Goal: Communication & Community: Answer question/provide support

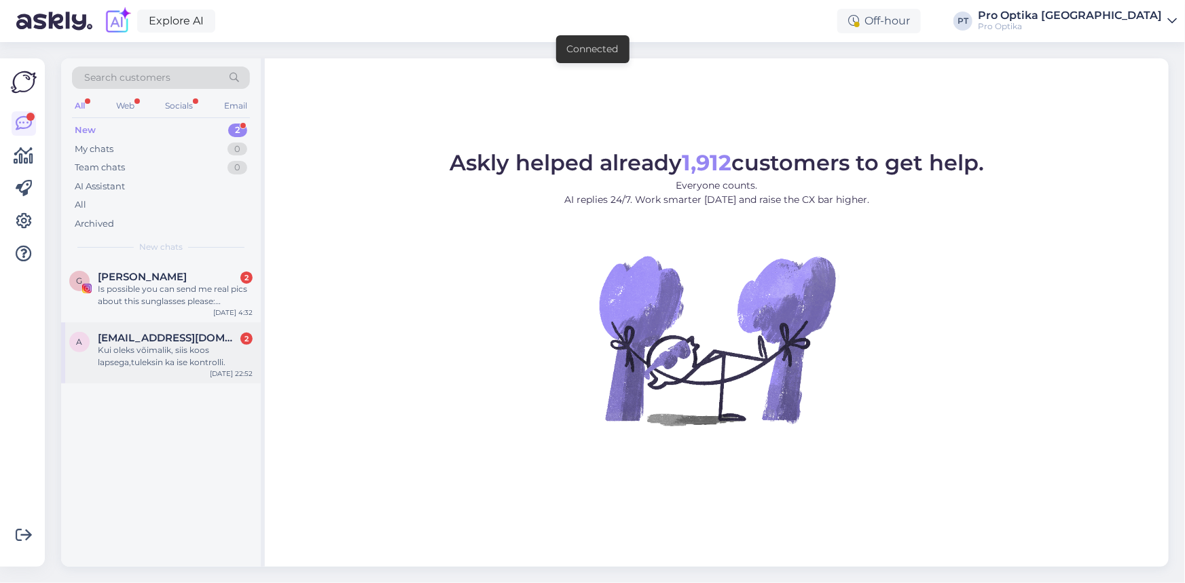
click at [192, 344] on div "Kui oleks võimalik, siis koos lapsega,tuleksin ka ise kontrolli." at bounding box center [175, 356] width 155 height 24
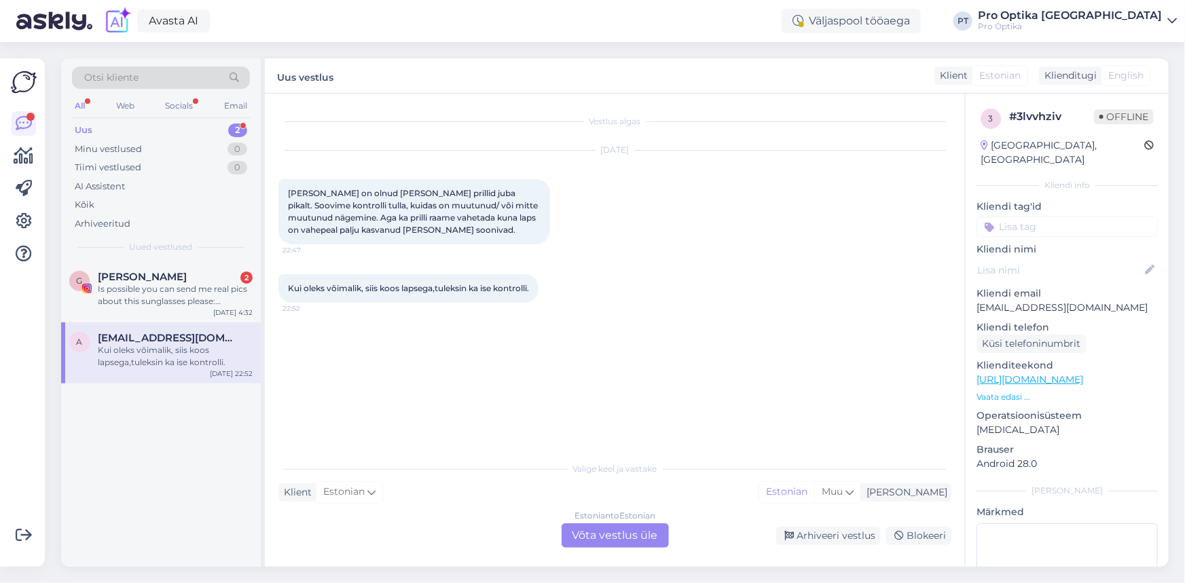
click at [594, 528] on div "Estonian to Estonian Võta vestlus üle" at bounding box center [614, 535] width 107 height 24
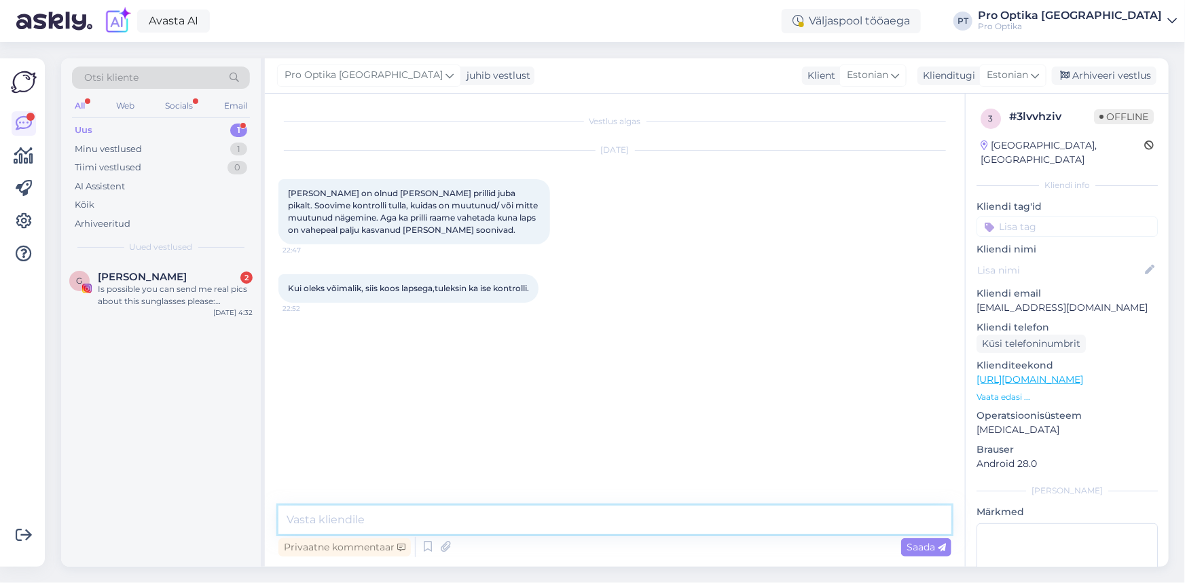
click at [441, 509] on textarea at bounding box center [614, 520] width 673 height 29
type textarea "Tere!"
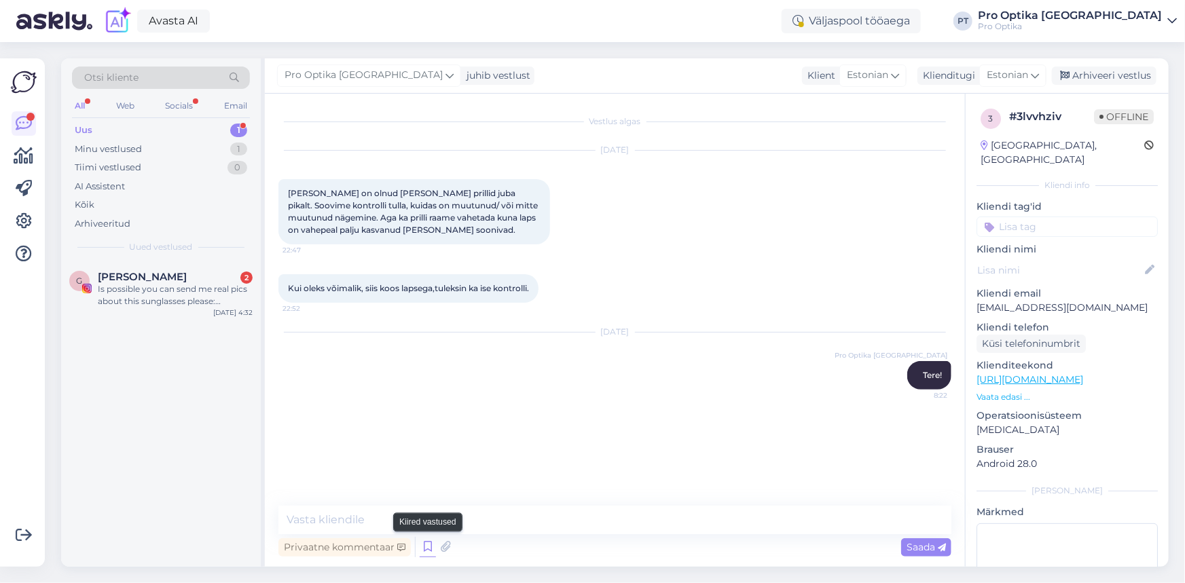
click at [429, 542] on icon at bounding box center [428, 547] width 16 height 20
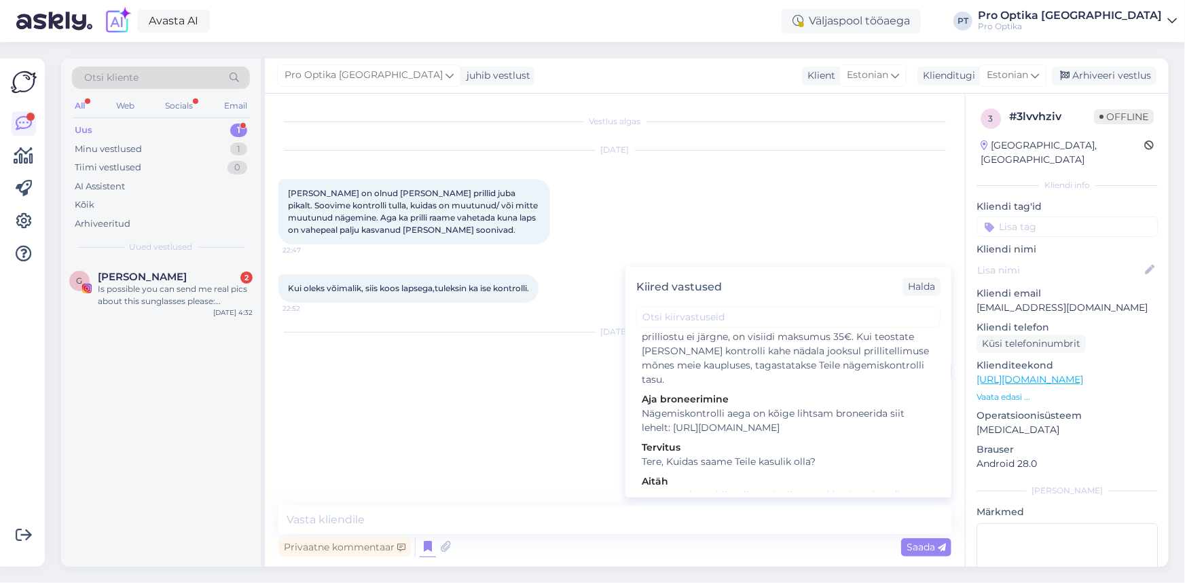
scroll to position [308, 0]
click at [717, 407] on div "Nägemiskontrolli aega on kõige lihtsam broneerida siit lehelt: https://www.proo…" at bounding box center [788, 420] width 293 height 29
type textarea "Nägemiskontrolli aega on kõige lihtsam broneerida siit lehelt: https://www.proo…"
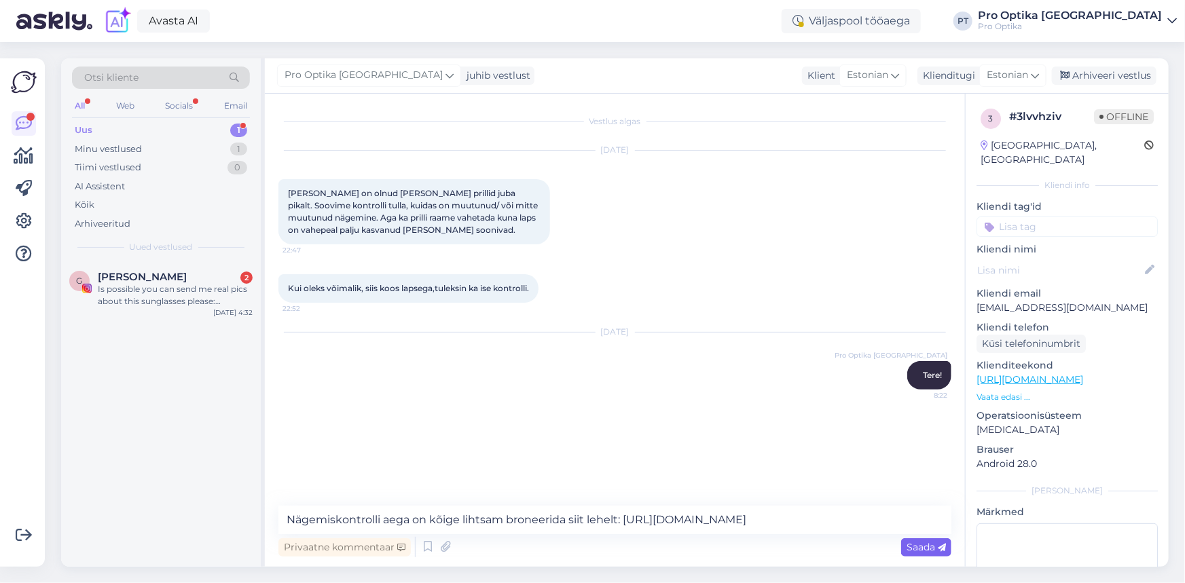
click at [917, 549] on span "Saada" at bounding box center [925, 547] width 39 height 12
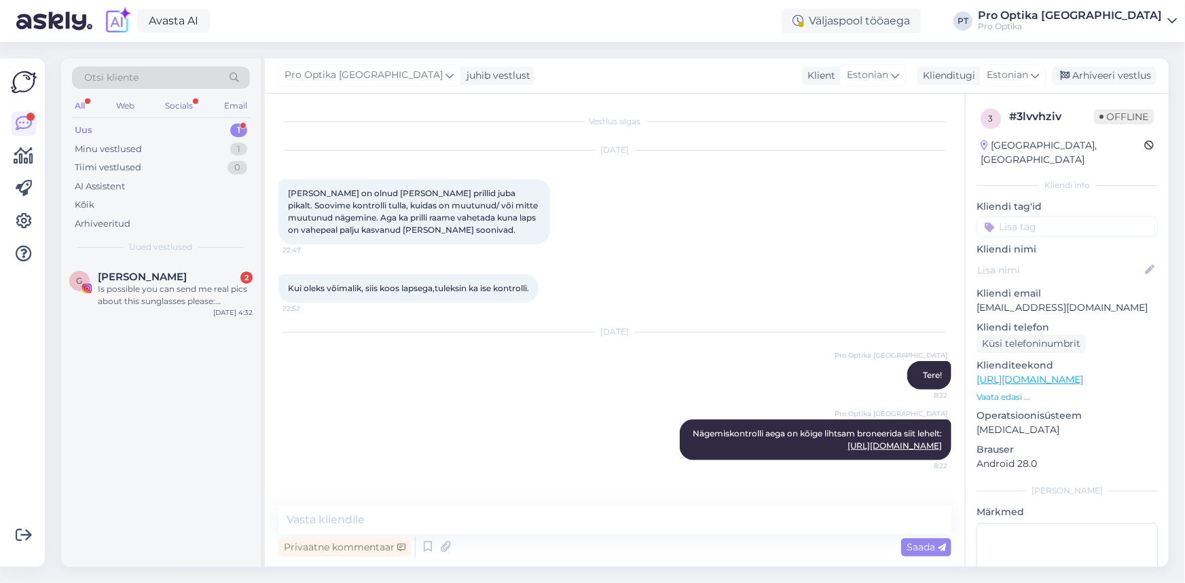
click at [1094, 85] on div "Pro Optika Tallinn juhib vestlust Klient Estonian Klienditugi Estonian Arhiveer…" at bounding box center [717, 75] width 904 height 35
click at [1104, 80] on div "Arhiveeri vestlus" at bounding box center [1104, 76] width 105 height 18
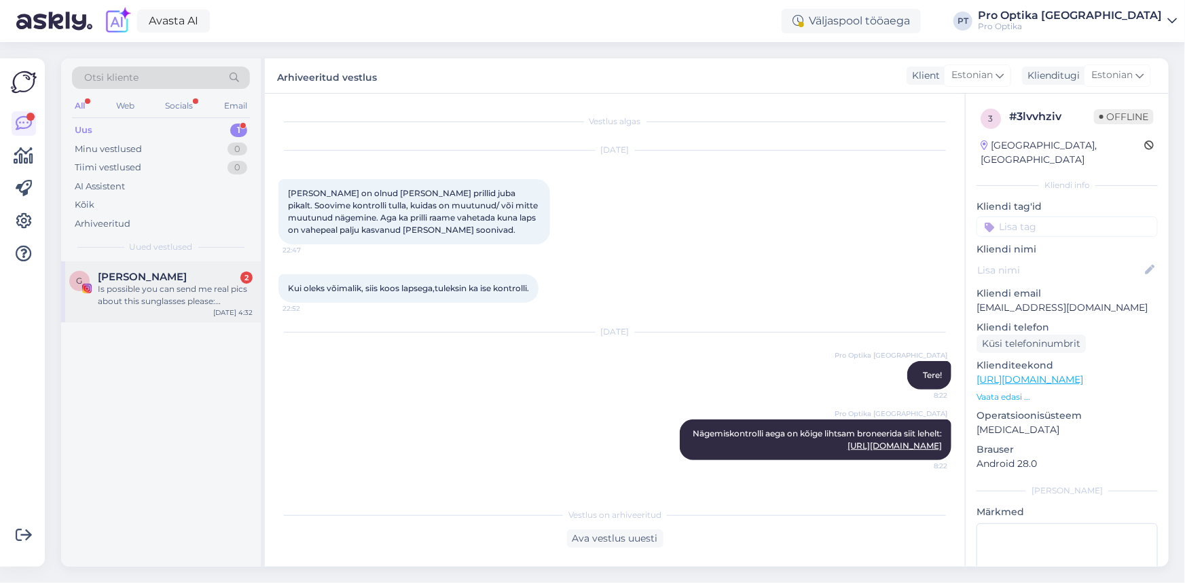
click at [185, 293] on div "Is possible you can send me real pics about this sunglasses please: Hugo HG 133…" at bounding box center [175, 295] width 155 height 24
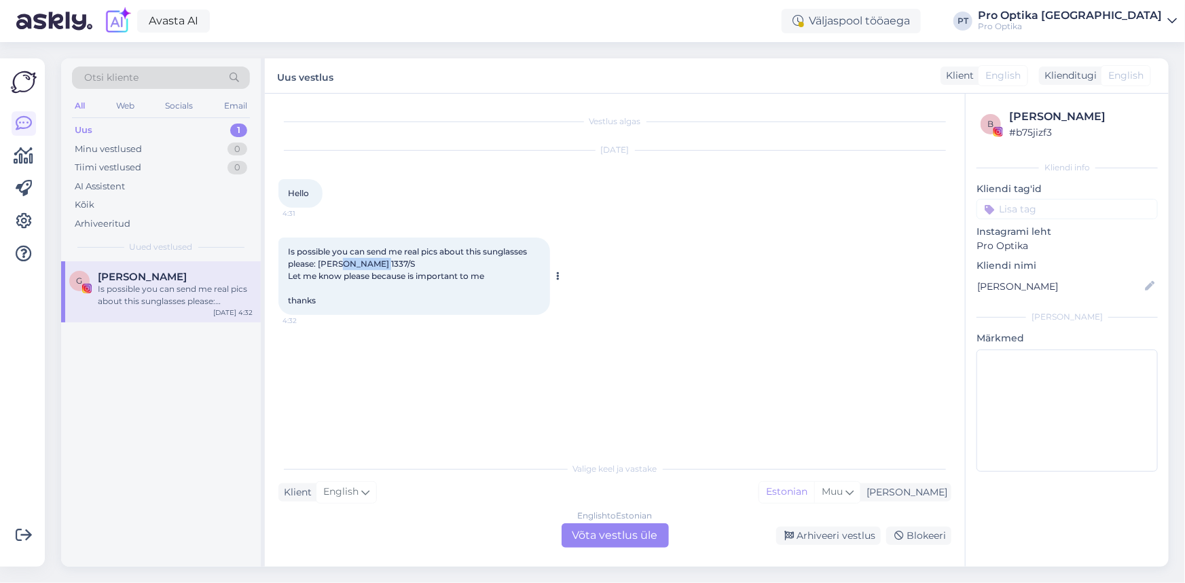
drag, startPoint x: 387, startPoint y: 259, endPoint x: 344, endPoint y: 268, distance: 44.3
click at [344, 268] on div "Is possible you can send me real pics about this sunglasses please: Hugo HG 133…" at bounding box center [414, 276] width 272 height 77
copy span "HG 1337/S"
click at [616, 528] on div "English to Estonian Võta vestlus üle" at bounding box center [614, 535] width 107 height 24
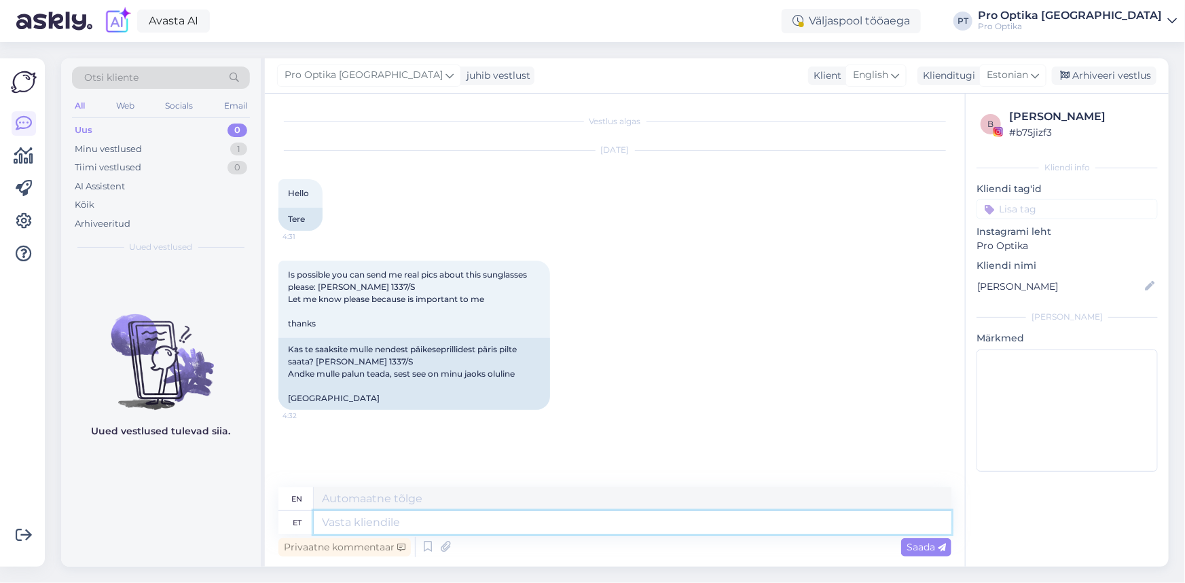
click at [399, 523] on textarea at bounding box center [633, 522] width 638 height 23
type textarea "Tere!"
type textarea "Hello!"
type textarea "Tere! Täname,e t"
type textarea "Hello! Thank you."
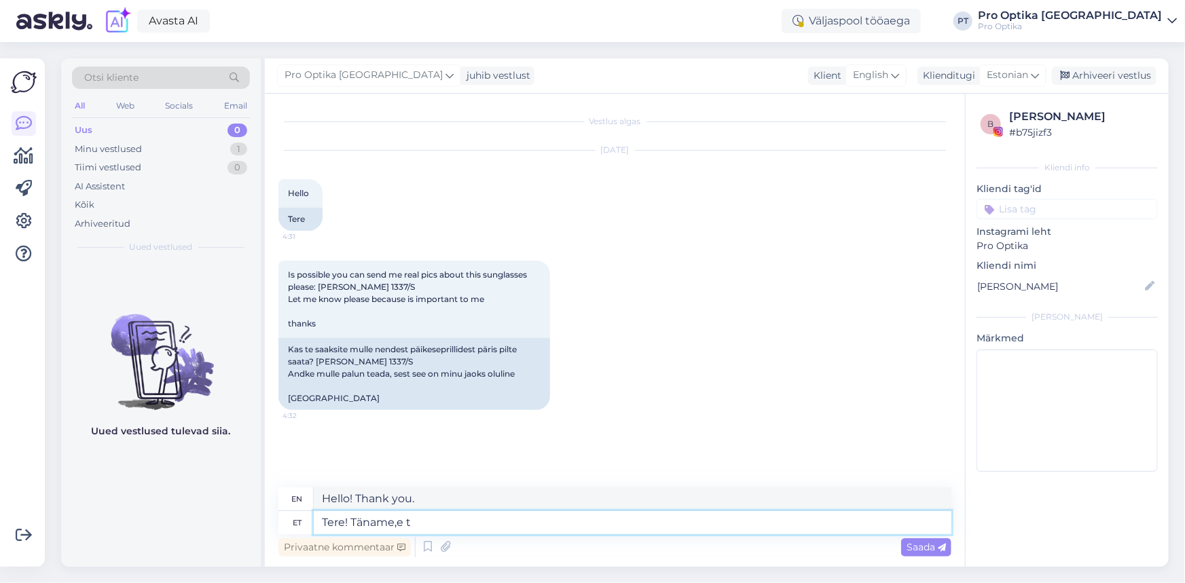
type textarea "Tere! Täname,e t t"
type textarea "Hello! Thank you for"
type textarea "Tere! Täname,e"
type textarea "Hello! Thank you."
type textarea "Tere! Täname, et"
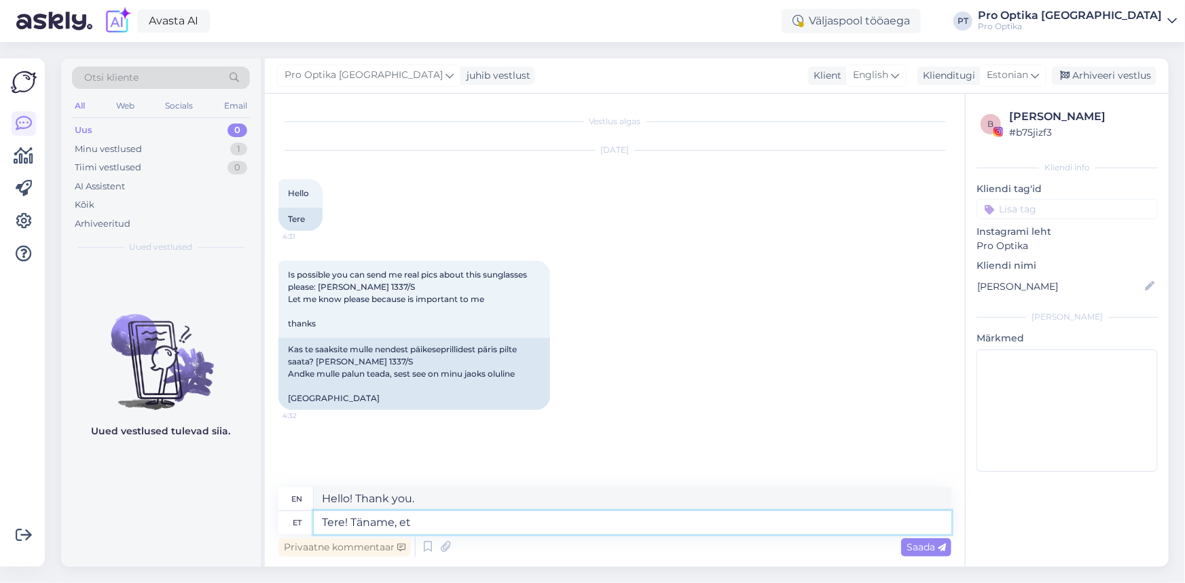
type textarea "Hello! Thank you,"
type textarea "Tere! Täname, et tu"
type textarea "Hello! Thank you for"
type textarea "Tere! Täname, et tunnete hu"
type textarea "Hello! Thank you for your feedback."
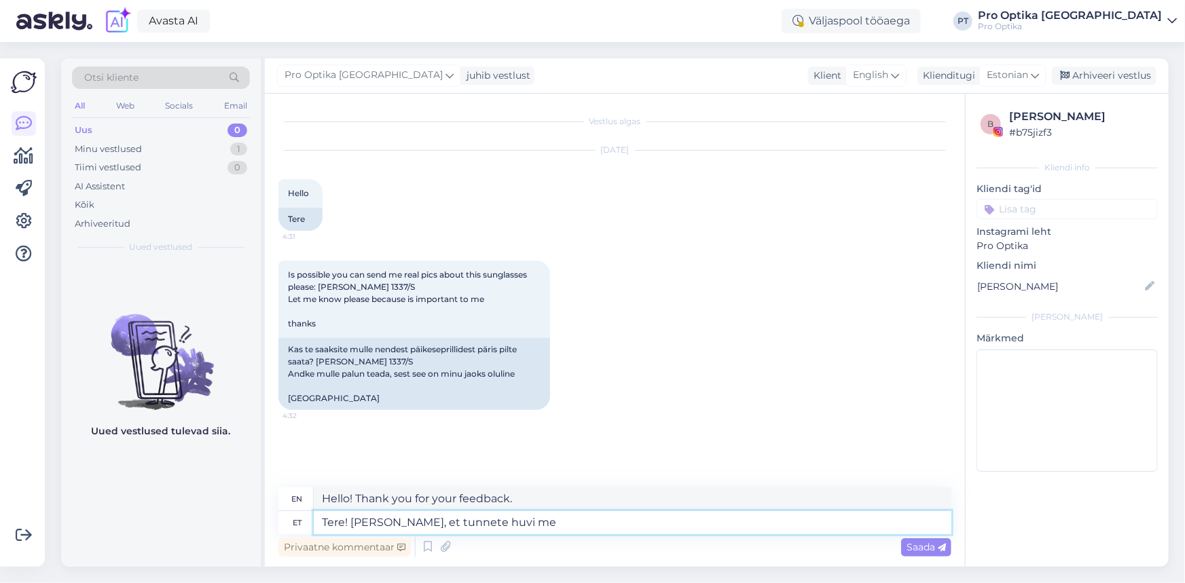
type textarea "Tere! Täname, et tunnete huvi mei"
type textarea "Hello! Thank you for your interest."
type textarea "Tere! Täname, et tunnete huvi meie to"
type textarea "Hello! Thank you for your interest in our"
type textarea "Tere! Täname, et tunnete huvi meie toodete v"
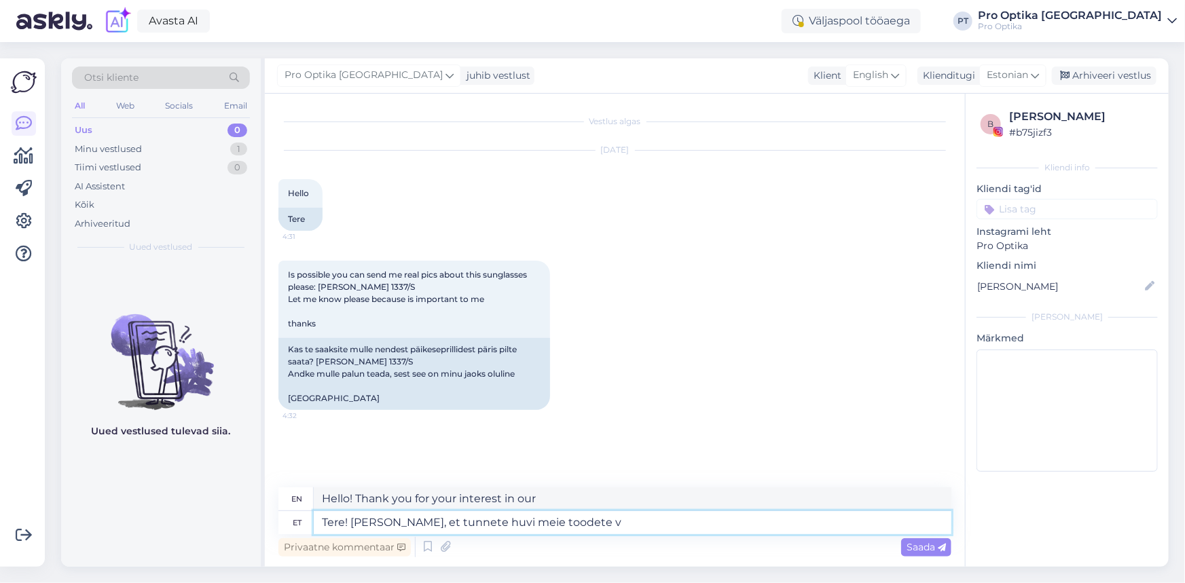
type textarea "Hello! Thank you for your interest in our products."
type textarea "Tere! Täname, et tunnete huvi meie toodete vastu. Jah, me"
type textarea "Hello! Thank you for your interest in our products. Yes,"
type textarea "Tere! Täname, et tunnete huvi meie toodete vastu. Jah, me sa"
type textarea "Hello! Thank you for your interest in our products. Yes, we"
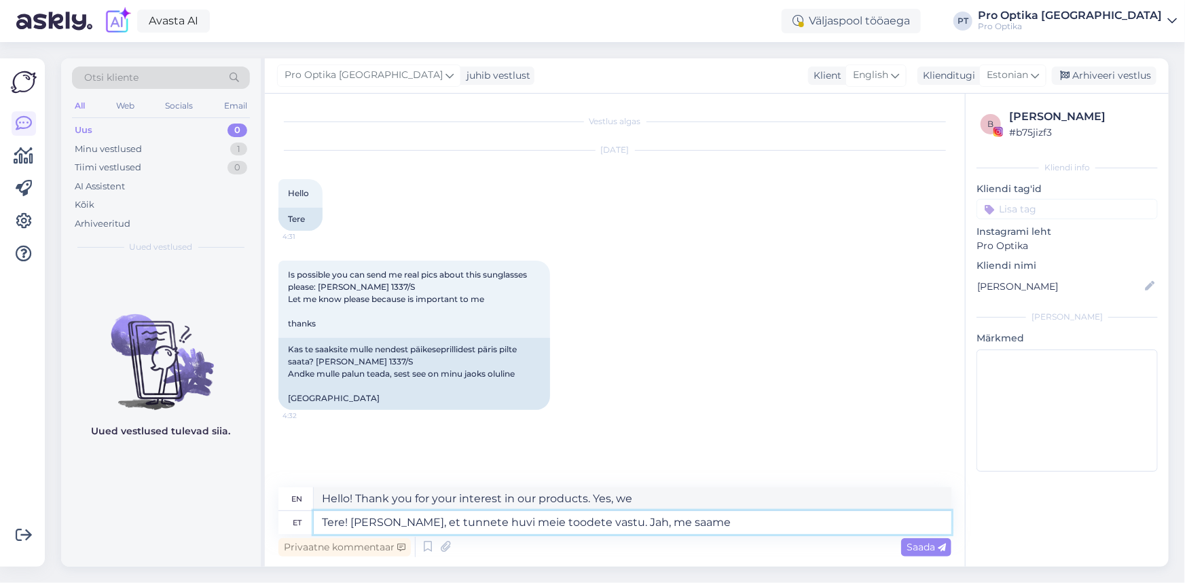
type textarea "Tere! Täname, et tunnete huvi meie toodete vastu. Jah, me saame"
type textarea "Hello! Thank you for your interest in our products. Yes, we can"
type textarea "Tere! Täname, et tunnete huvi meie toodete vastu. Jah, me saame Teile fo"
type textarea "Hello! Thank you for your interest in our products. Yes, we can provide you with"
type textarea "Tere! Täname, et tunnete huvi meie toodete vastu. Jah, me saame Teile foto sa"
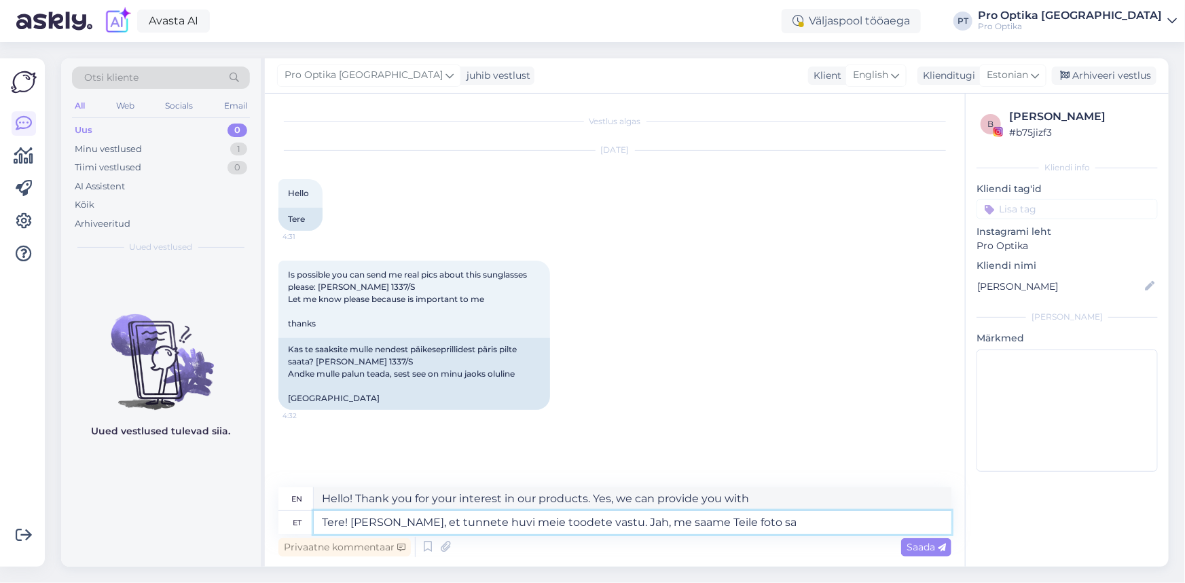
type textarea "Hello! Thank you for your interest in our products. Yes, we will send you a pho…"
type textarea "Tere! Täname, et tunnete huvi meie toodete vastu. Jah, me saame Teile foto saat…"
type textarea "Hello! Thank you for your interest in our products. Yes, we can send you a phot…"
type textarea "Tere! Täname, et tunnete huvi meie toodete vastu. Jah, me saame Teile foto saat…"
type textarea "Hello! Thank you for your interest in our products. Yes, we can send you a phot…"
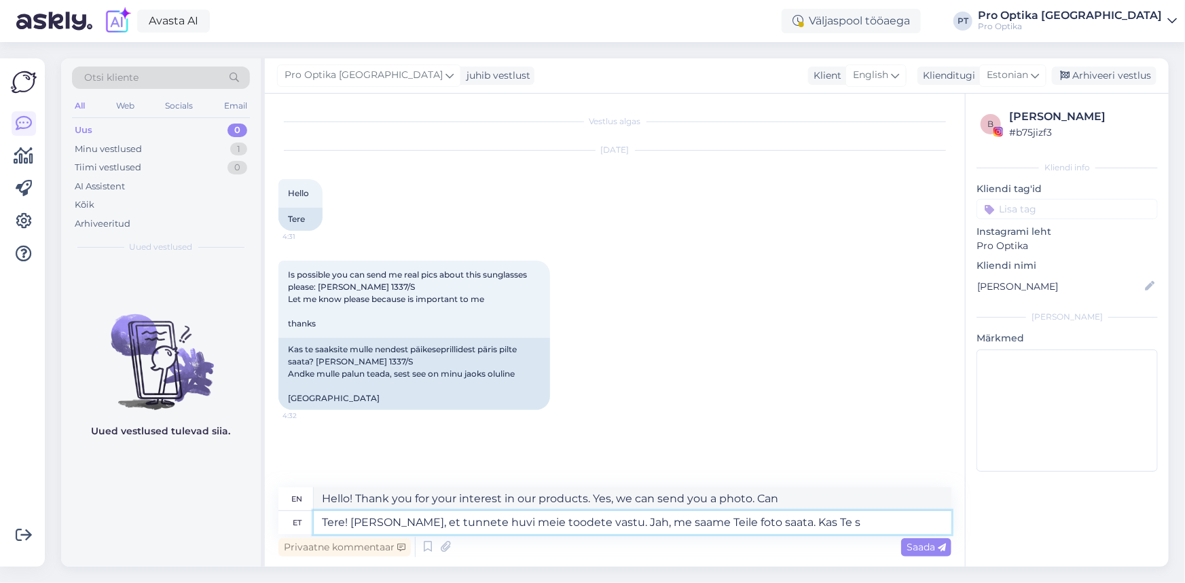
type textarea "Tere! Täname, et tunnete huvi meie toodete vastu. Jah, me saame Teile foto saat…"
type textarea "Hello! Thank you for your interest in our products. Yes, we can send you a phot…"
type textarea "Tere! Täname, et tunnete huvi meie toodete vastu. Jah, me saame Teile foto saat…"
type textarea "Hello! Thank you for your interest in our products. Yes, we can send you a phot…"
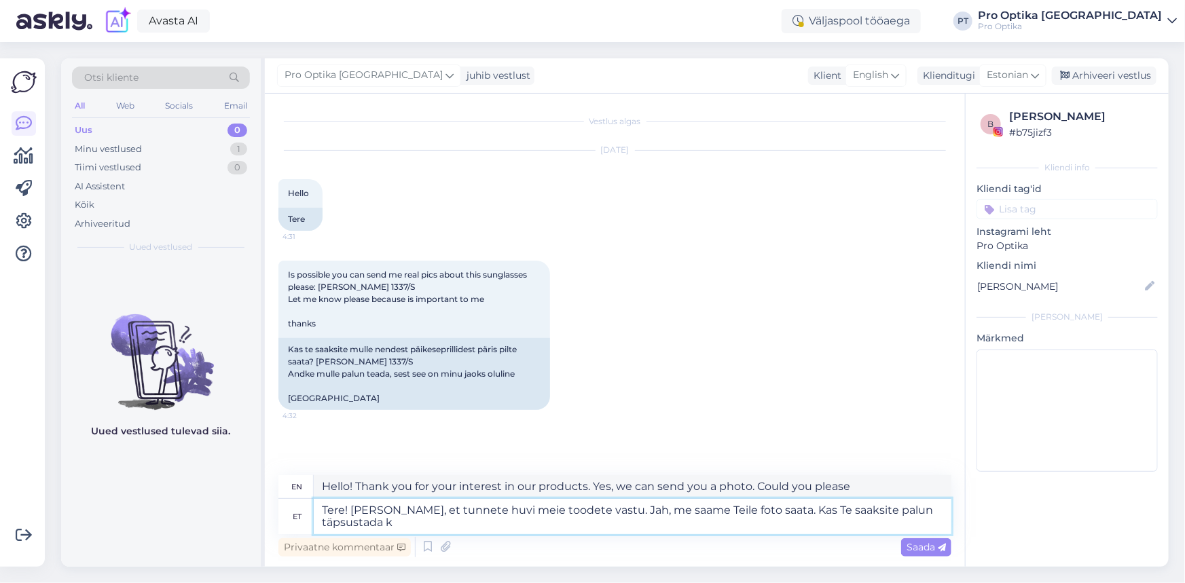
type textarea "Tere! Täname, et tunnete huvi meie toodete vastu. Jah, me saame Teile foto saat…"
type textarea "Hello! Thank you for your interest in our products. Yes, we can send you a phot…"
type textarea "Tere! Täname, et tunnete huvi meie toodete vastu. Jah, me saame Teile foto saat…"
type textarea "Hello! Thank you for your interest in our products. Yes, we can send you a phot…"
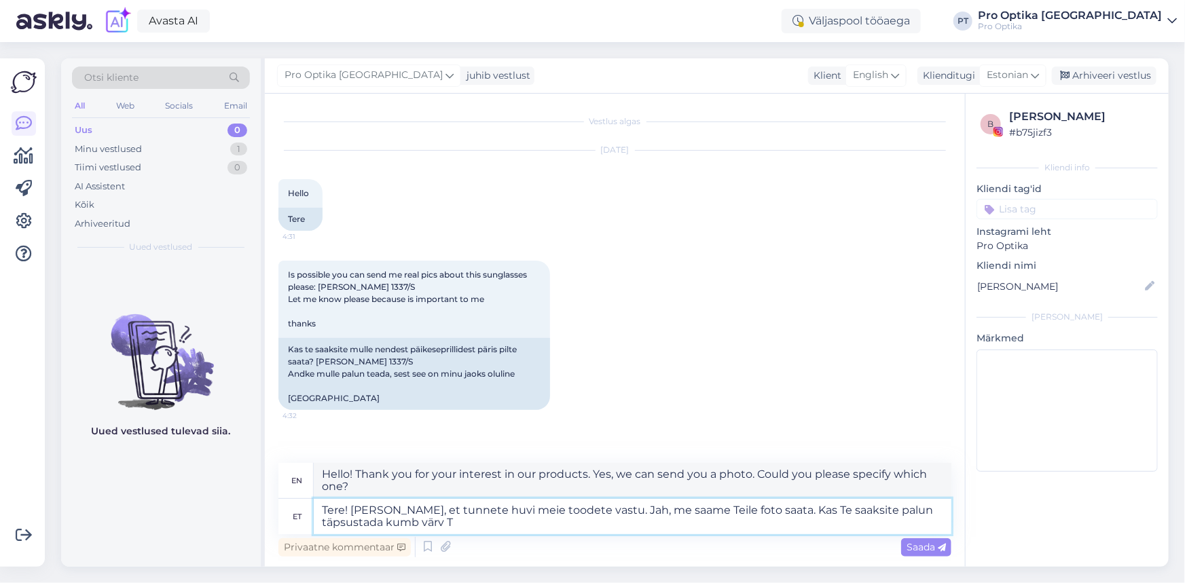
type textarea "Tere! Täname, et tunnete huvi meie toodete vastu. Jah, me saame Teile foto saat…"
type textarea "Hello! Thank you for your interest in our products. Yes, we can send you a phot…"
type textarea "Tere! Täname, et tunnete huvi meie toodete vastu. Jah, me saame Teile foto saat…"
type textarea "Hello! Thank you for your interest in our products. Yes, we can send you a phot…"
type textarea "Tere! Täname, et tunnete huvi meie toodete vastu. Jah, me saame Teile foto saat…"
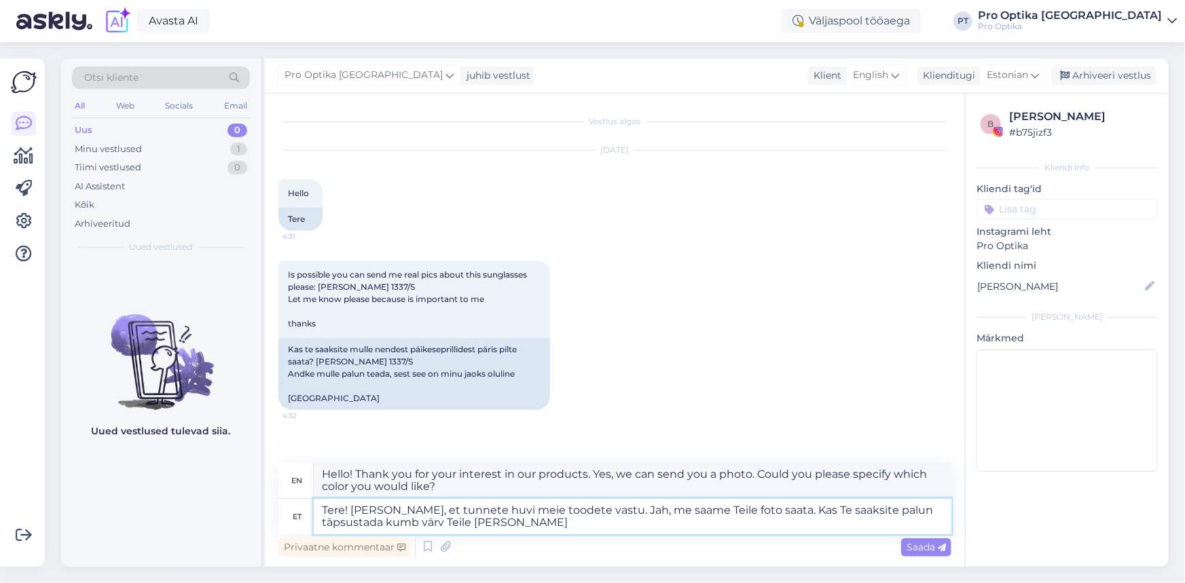
type textarea "Hello! Thank you for your interest in our products. Yes, we can send you a phot…"
type textarea "Tere! Täname, et tunnete huvi meie toodete vastu. Jah, me saame Teile foto saat…"
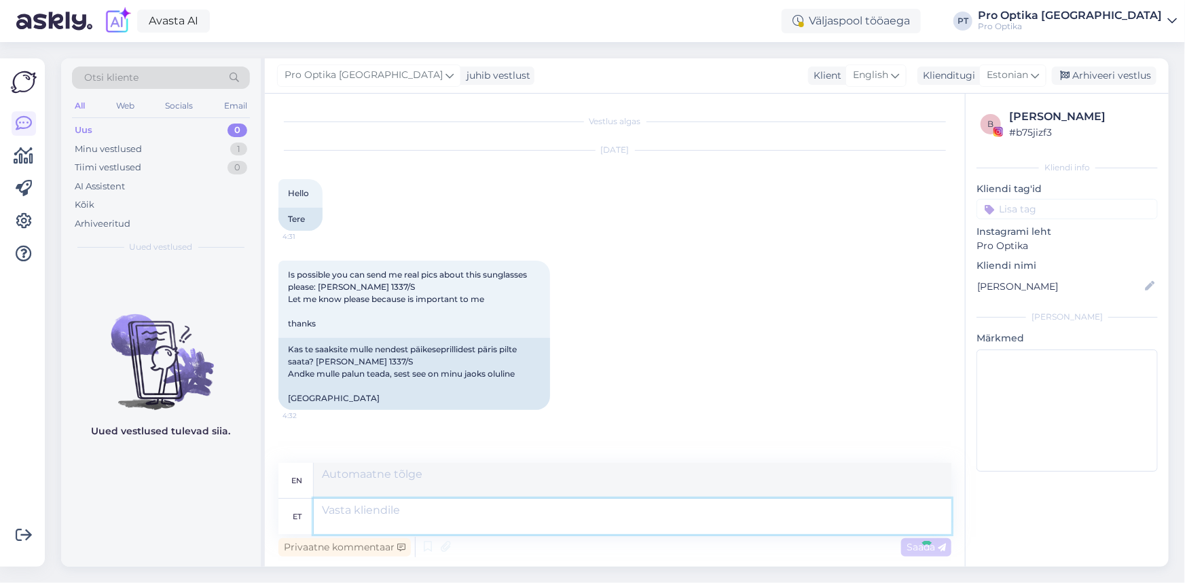
scroll to position [80, 0]
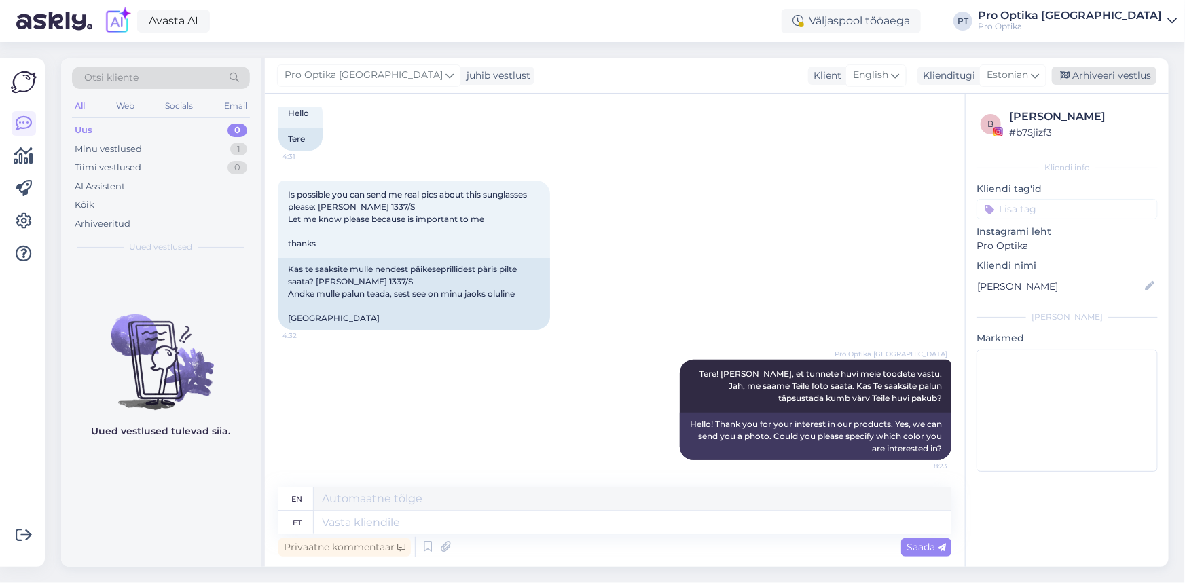
click at [1124, 72] on div "Arhiveeri vestlus" at bounding box center [1104, 76] width 105 height 18
